Goal: Check status: Check status

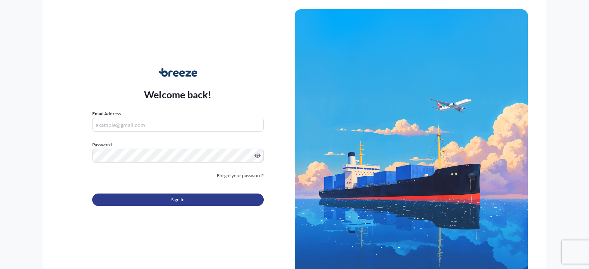
type input "[PERSON_NAME][EMAIL_ADDRESS][PERSON_NAME][DOMAIN_NAME]"
click at [188, 201] on button "Sign In" at bounding box center [177, 200] width 171 height 12
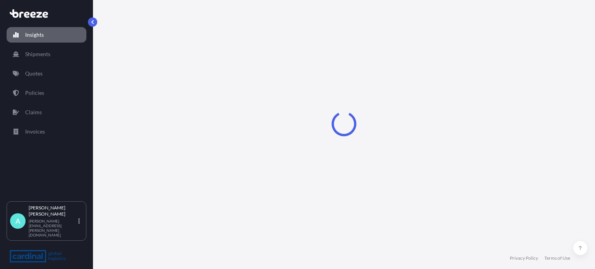
select select "2025"
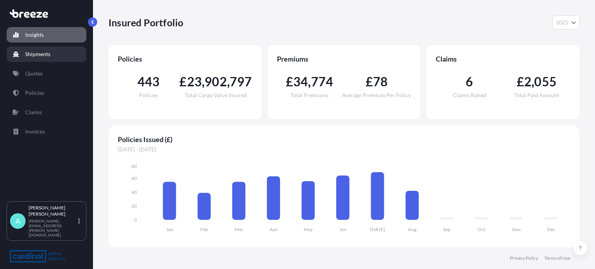
click at [48, 55] on p "Shipments" at bounding box center [37, 54] width 25 height 8
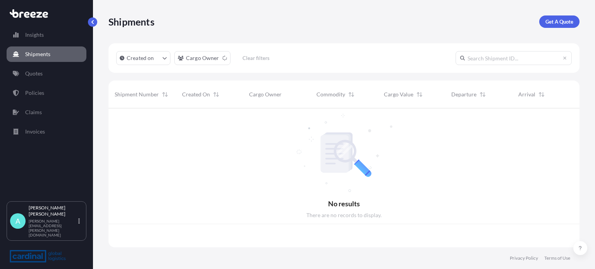
scroll to position [138, 465]
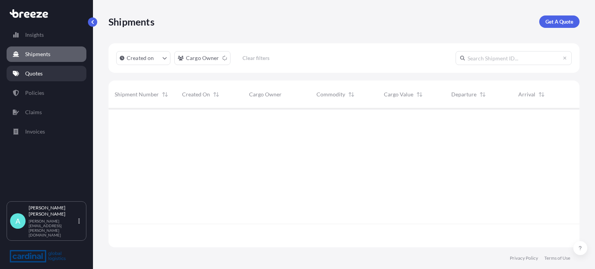
click at [41, 76] on p "Quotes" at bounding box center [33, 74] width 17 height 8
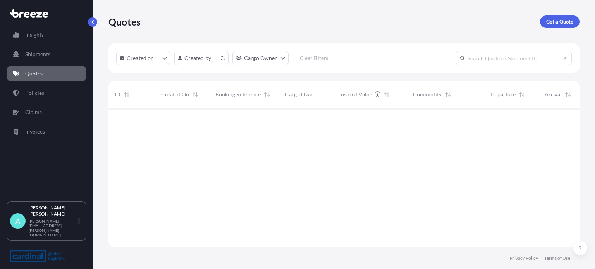
scroll to position [138, 465]
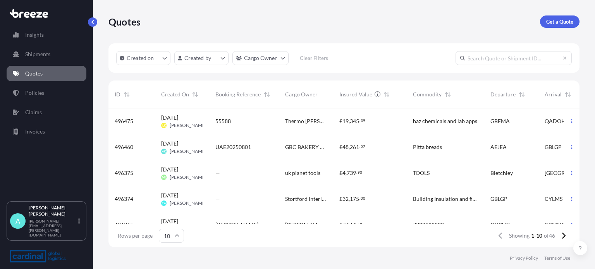
click at [203, 148] on div "11 Aug 2025 AK Amy Keeler" at bounding box center [182, 147] width 54 height 26
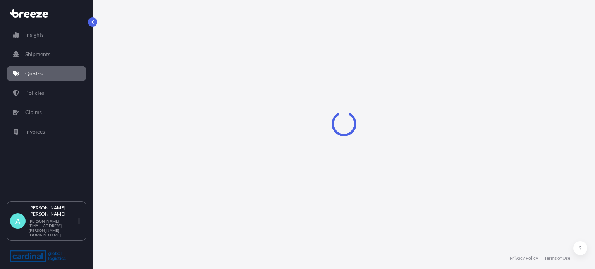
select select "Road"
select select "Sea"
select select "Road"
select select "1"
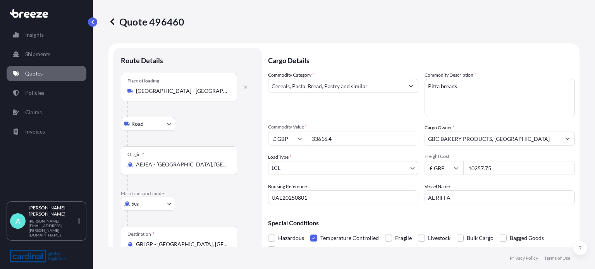
click at [24, 69] on link "Quotes" at bounding box center [47, 74] width 80 height 16
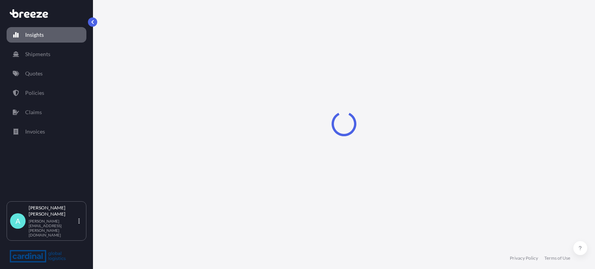
select select "2025"
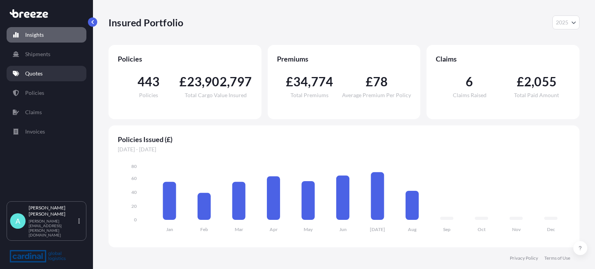
click at [44, 72] on link "Quotes" at bounding box center [47, 74] width 80 height 16
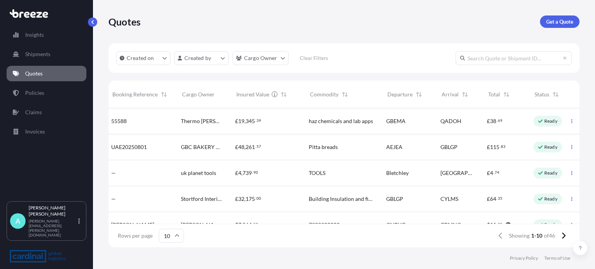
scroll to position [0, 128]
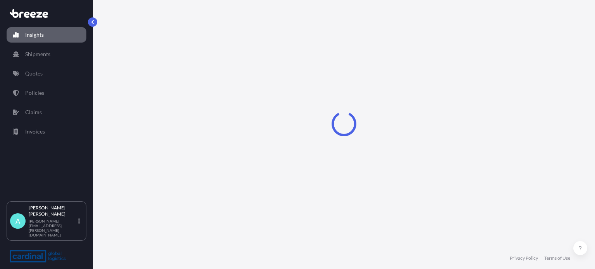
select select "2025"
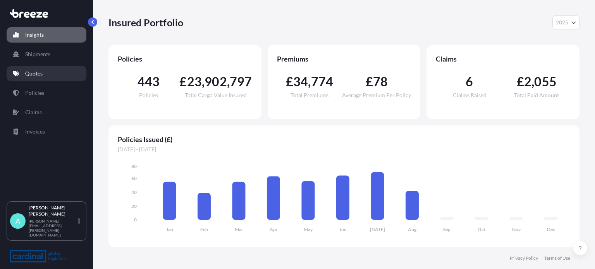
click at [53, 76] on link "Quotes" at bounding box center [47, 74] width 80 height 16
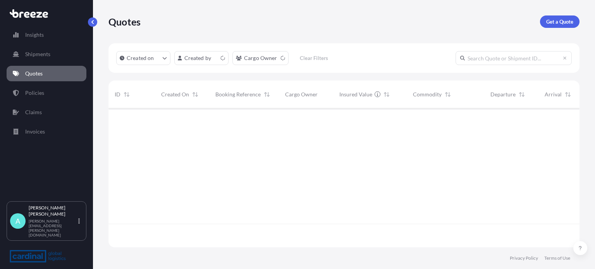
scroll to position [138, 465]
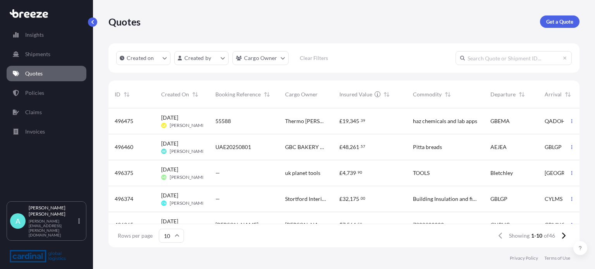
click at [178, 145] on span "[DATE]" at bounding box center [169, 144] width 17 height 8
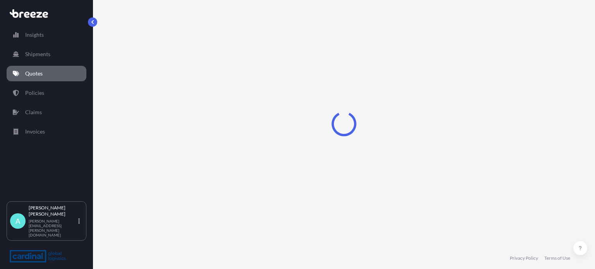
select select "Road"
select select "Sea"
select select "Road"
select select "1"
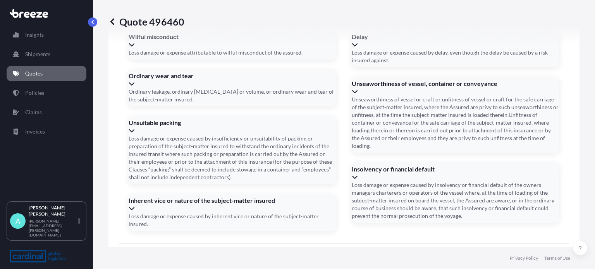
scroll to position [1113, 0]
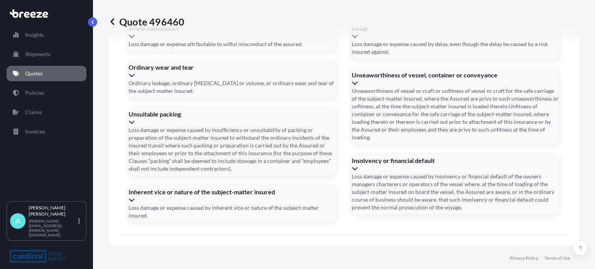
type input "25/09/2025"
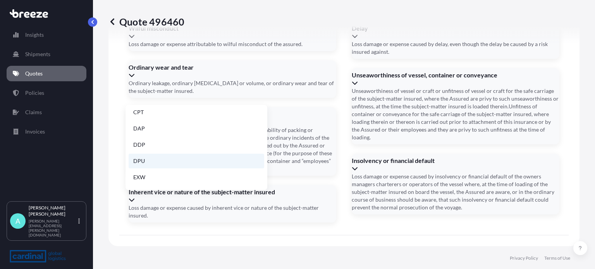
scroll to position [39, 0]
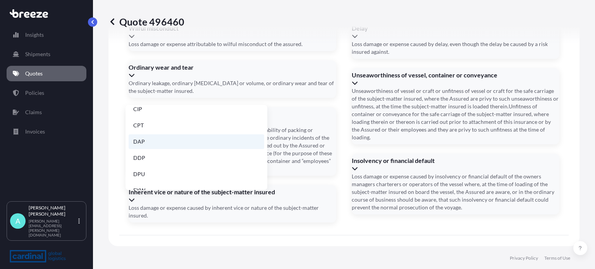
click at [158, 142] on li "DAP" at bounding box center [197, 141] width 136 height 15
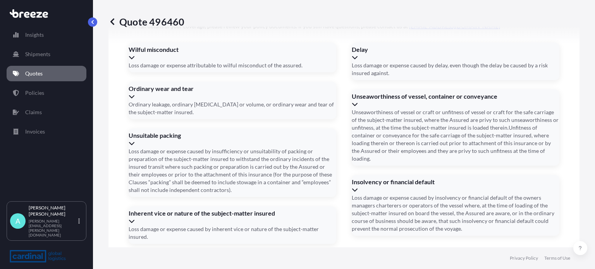
scroll to position [1074, 0]
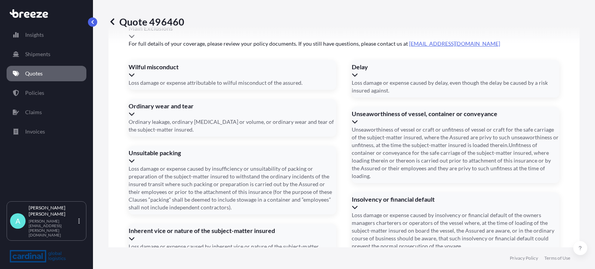
paste input "HLBU9454919"
paste input "HLBU9906290"
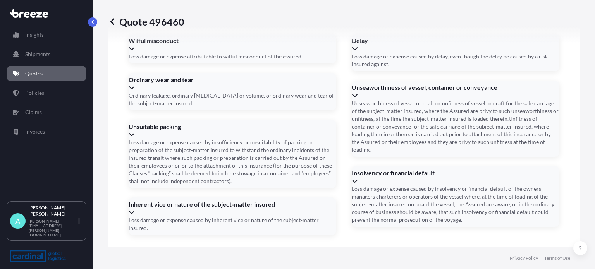
scroll to position [1113, 0]
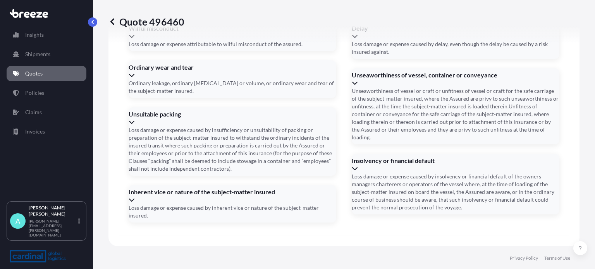
type input "HLBU9454919, HLBU9906290"
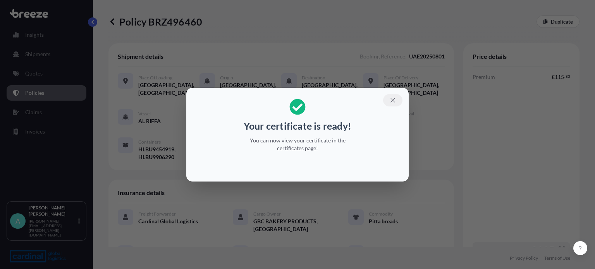
click at [395, 99] on icon "button" at bounding box center [393, 100] width 4 height 4
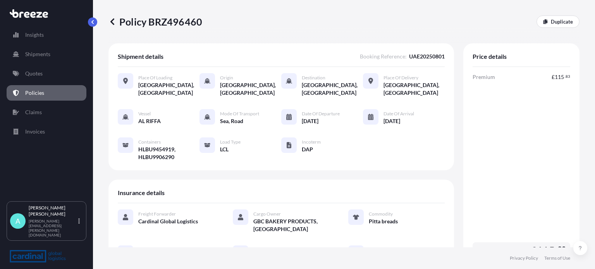
click at [229, 144] on span "Load Type" at bounding box center [230, 142] width 21 height 6
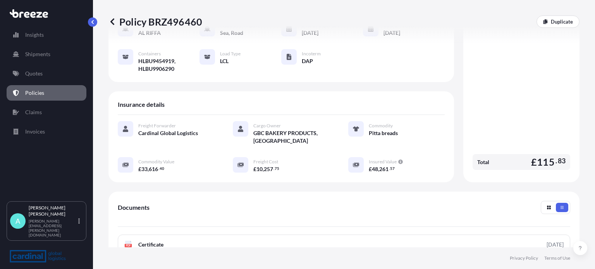
scroll to position [116, 0]
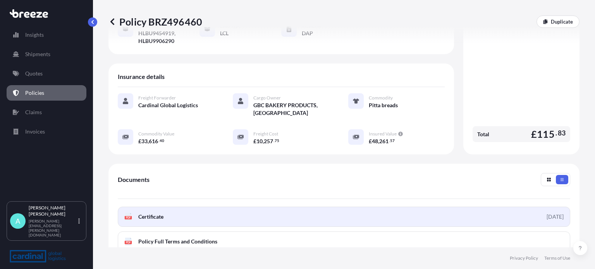
click at [158, 217] on span "Certificate" at bounding box center [150, 217] width 25 height 8
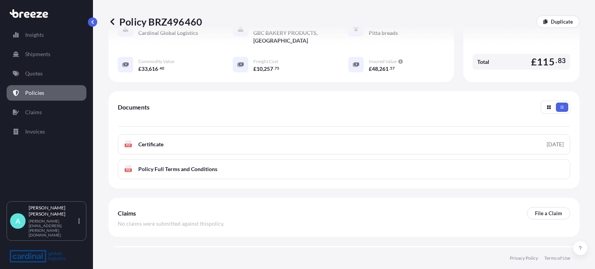
scroll to position [194, 0]
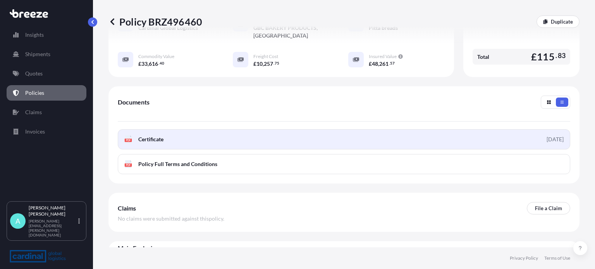
click at [142, 136] on span "Certificate" at bounding box center [150, 140] width 25 height 8
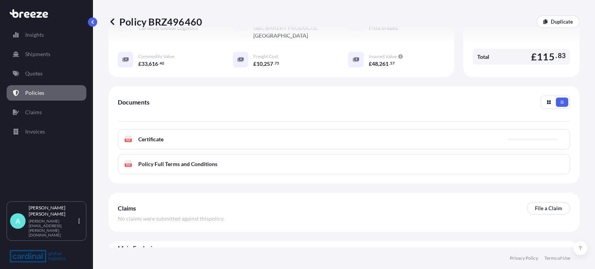
scroll to position [211, 0]
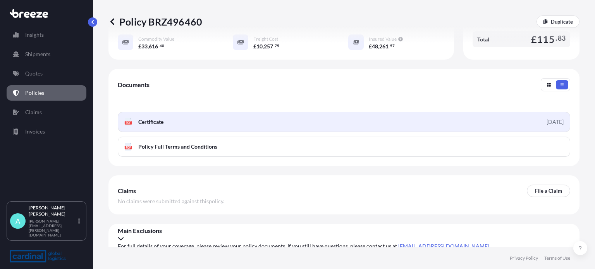
click at [178, 121] on link "PDF Certificate 2025-08-11" at bounding box center [344, 122] width 453 height 20
